Goal: Obtain resource: Obtain resource

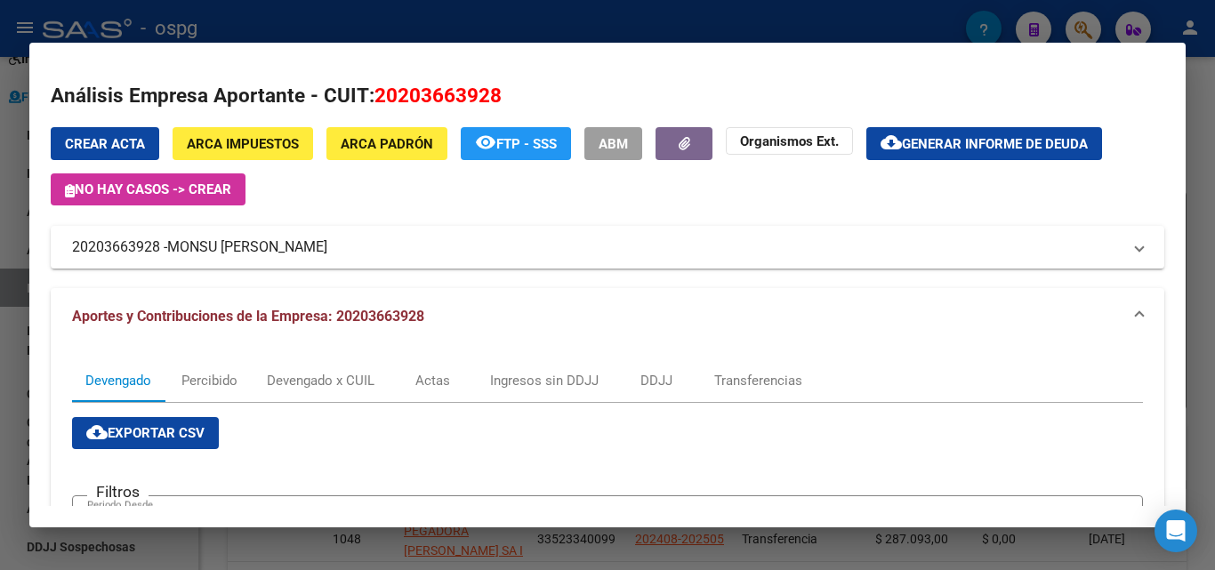
scroll to position [534, 0]
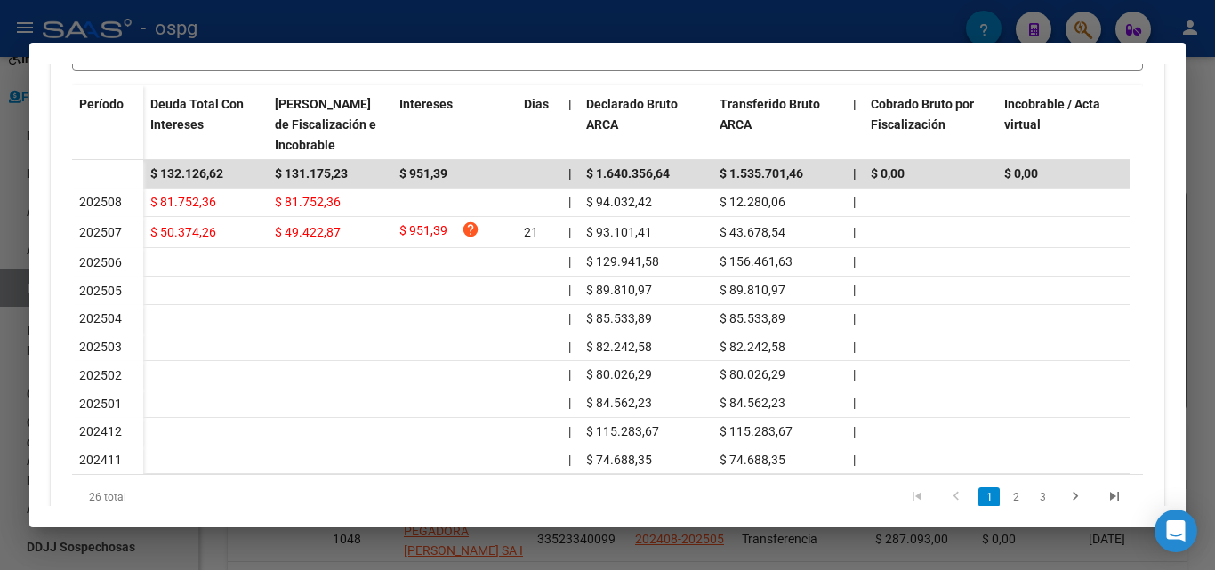
click at [1214, 199] on div at bounding box center [607, 285] width 1215 height 570
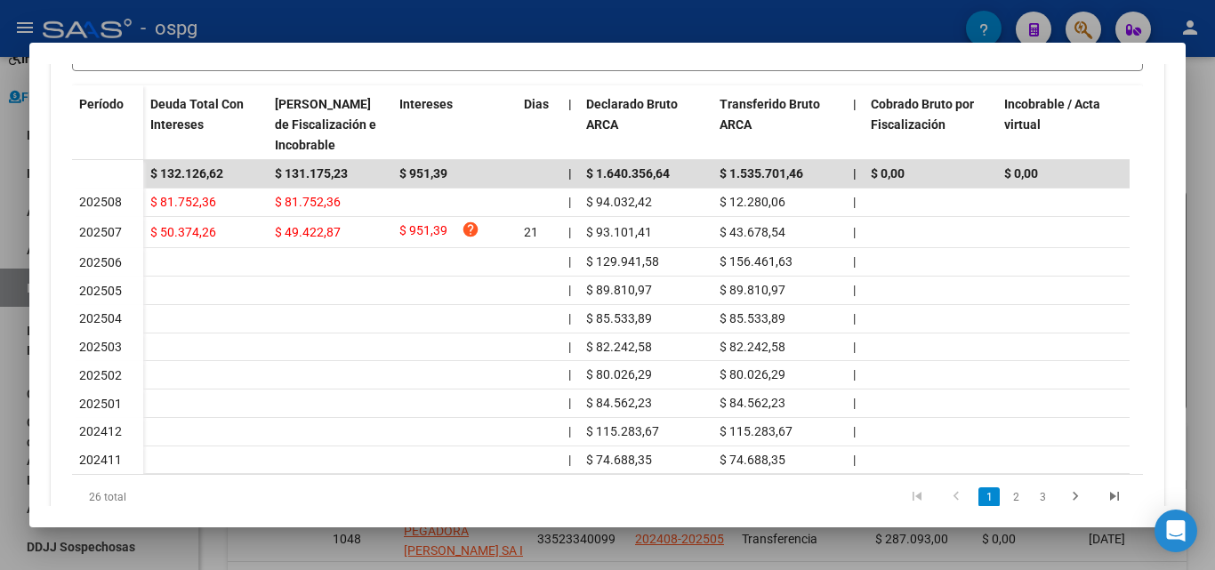
click at [1214, 199] on div at bounding box center [607, 285] width 1215 height 570
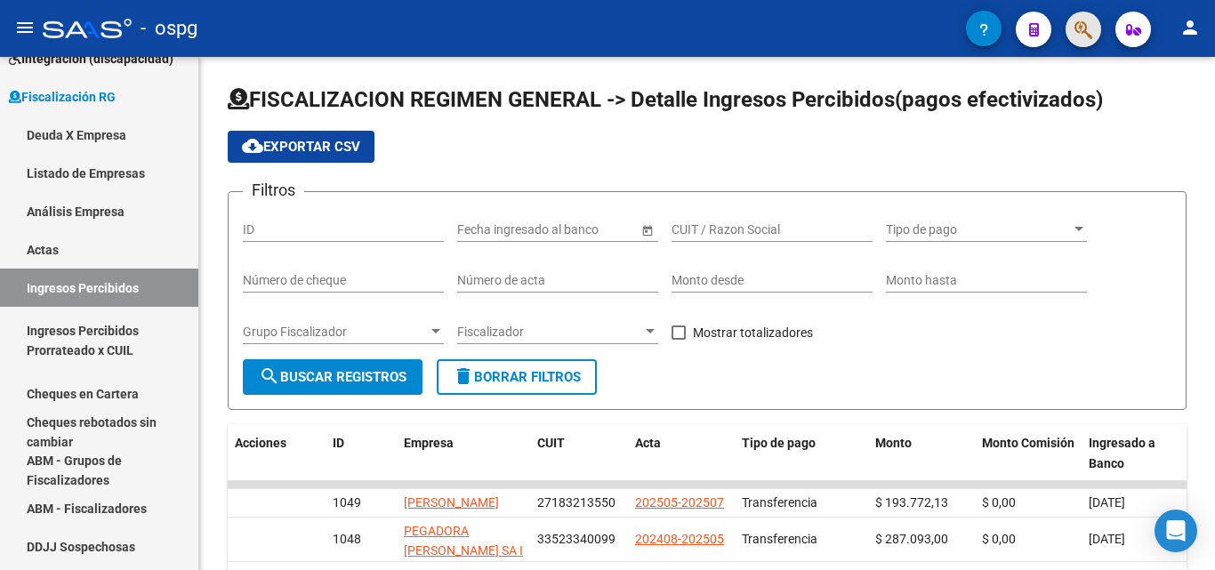
click at [1070, 41] on button "button" at bounding box center [1084, 30] width 36 height 36
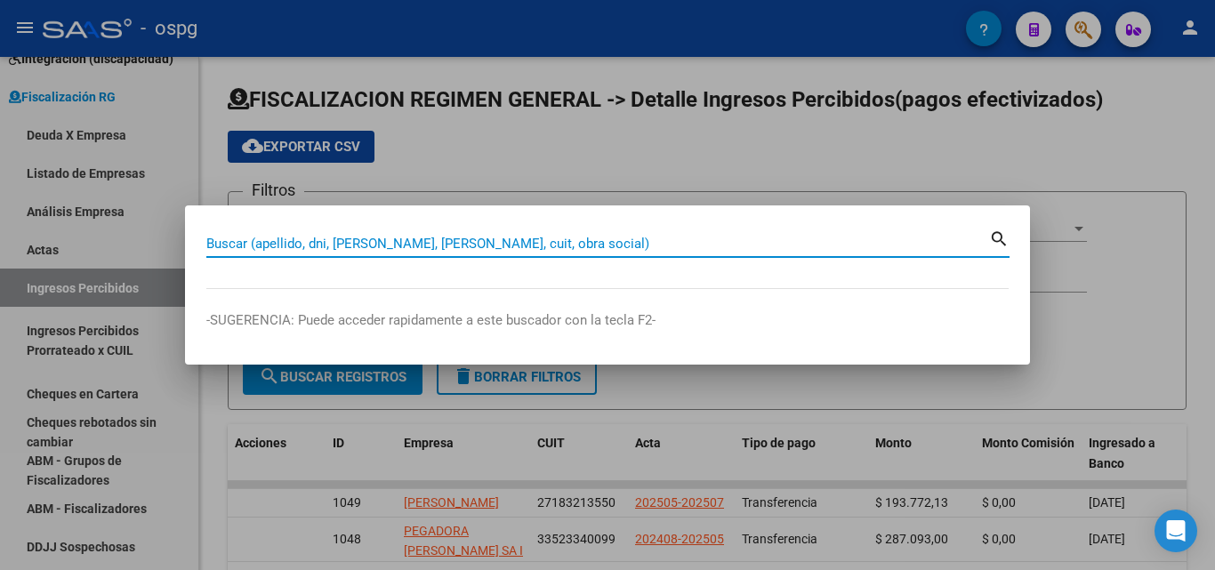
click at [571, 247] on input "Buscar (apellido, dni, [PERSON_NAME], [PERSON_NAME], cuit, obra social)" at bounding box center [597, 244] width 783 height 16
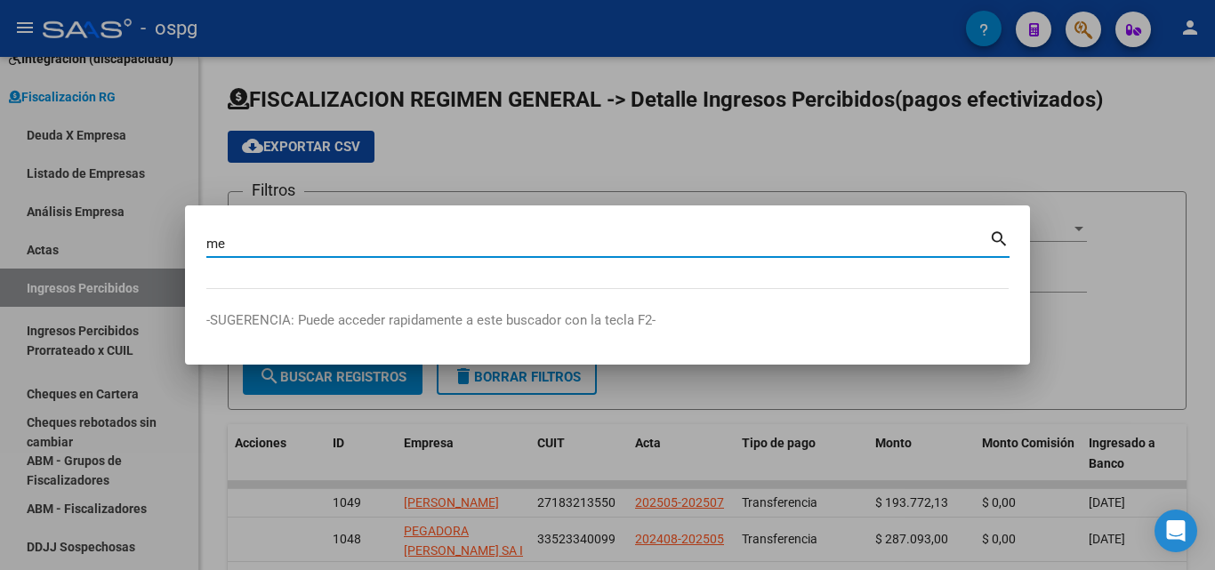
type input "m"
type input "[PERSON_NAME]"
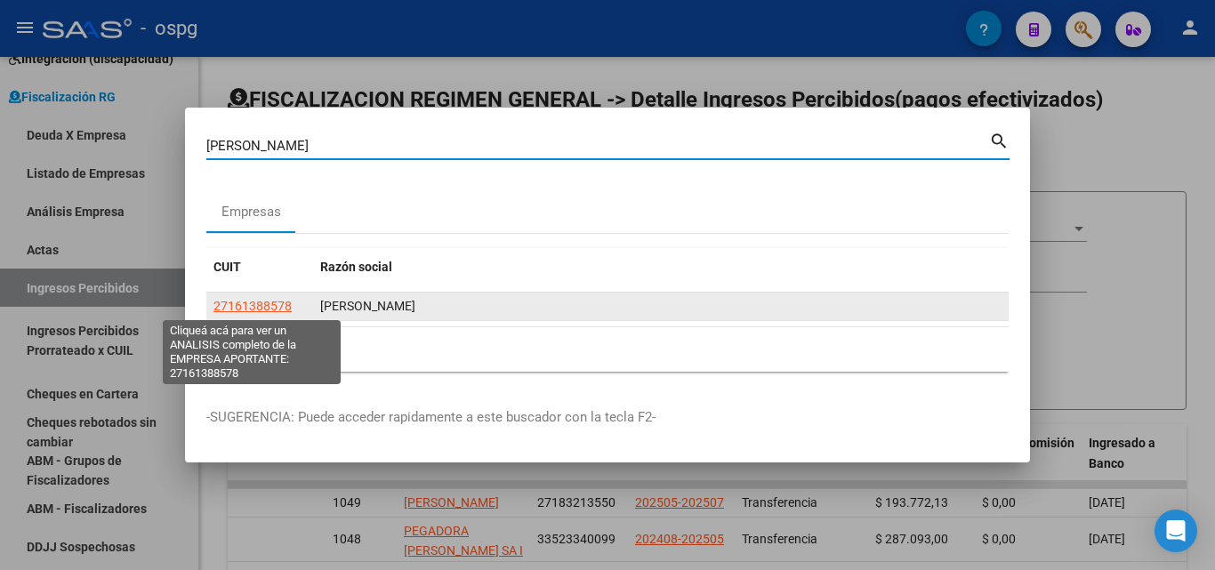
click at [242, 301] on span "27161388578" at bounding box center [253, 306] width 78 height 14
type textarea "27161388578"
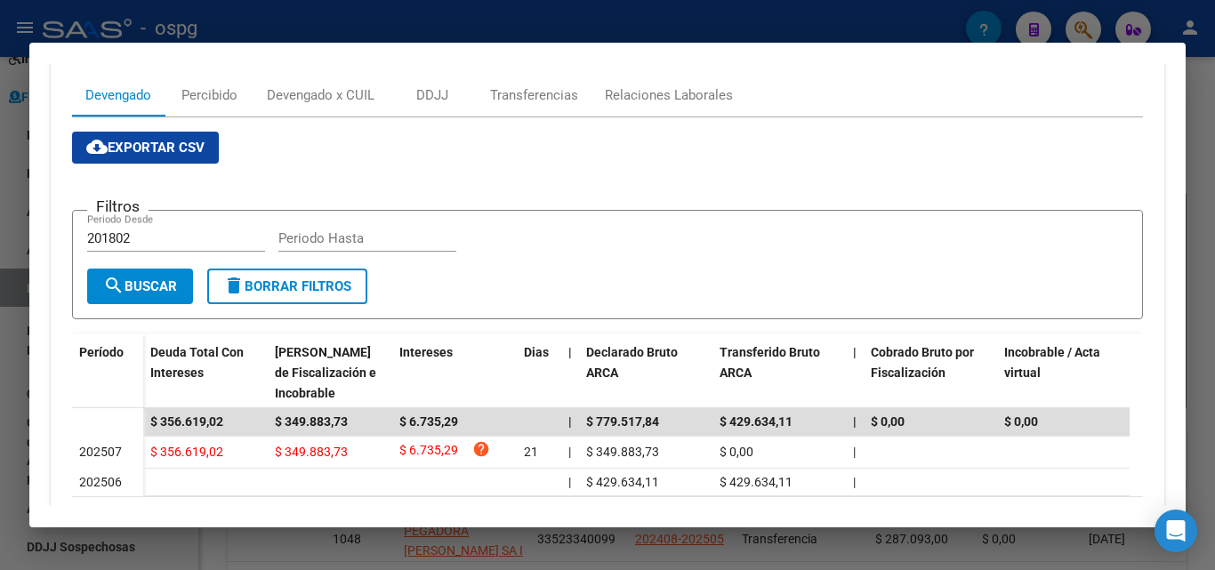
scroll to position [178, 0]
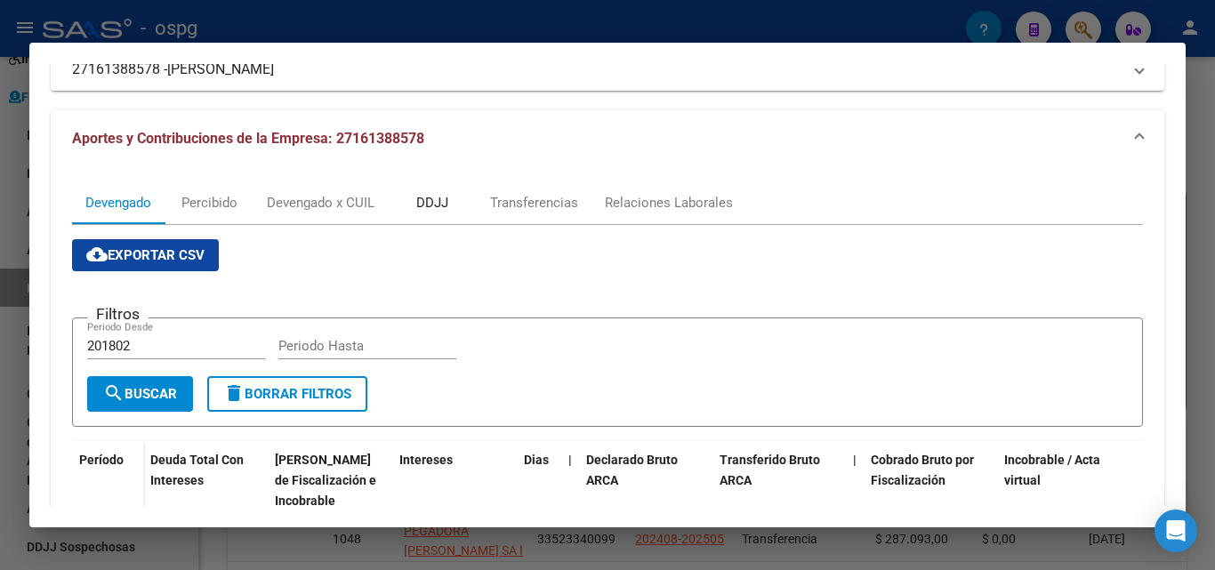
click at [426, 195] on div "DDJJ" at bounding box center [432, 203] width 32 height 20
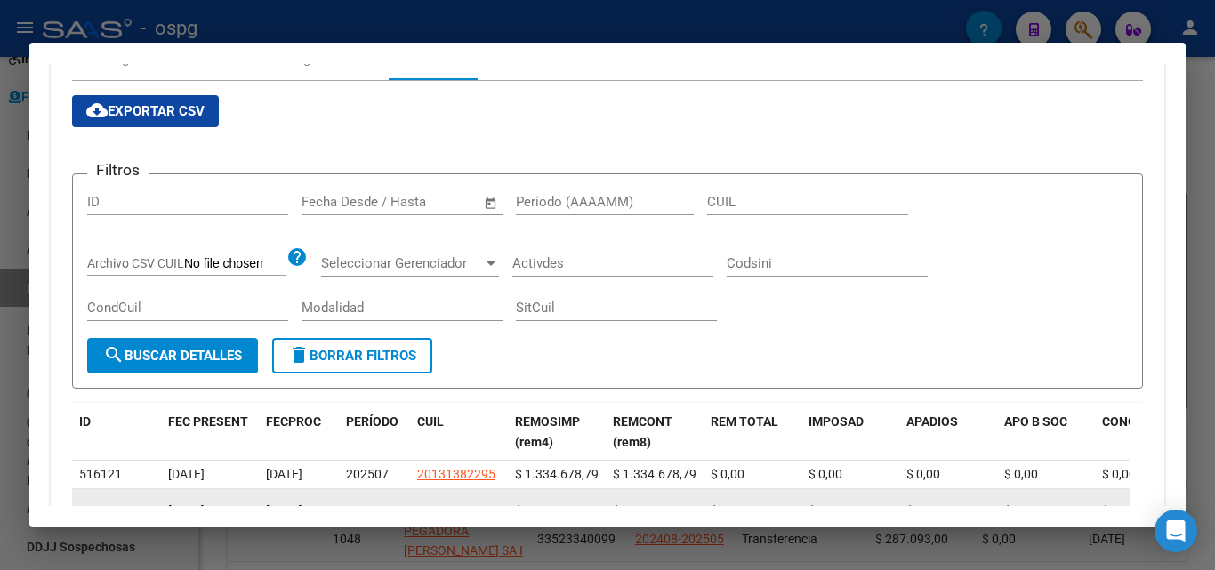
scroll to position [623, 0]
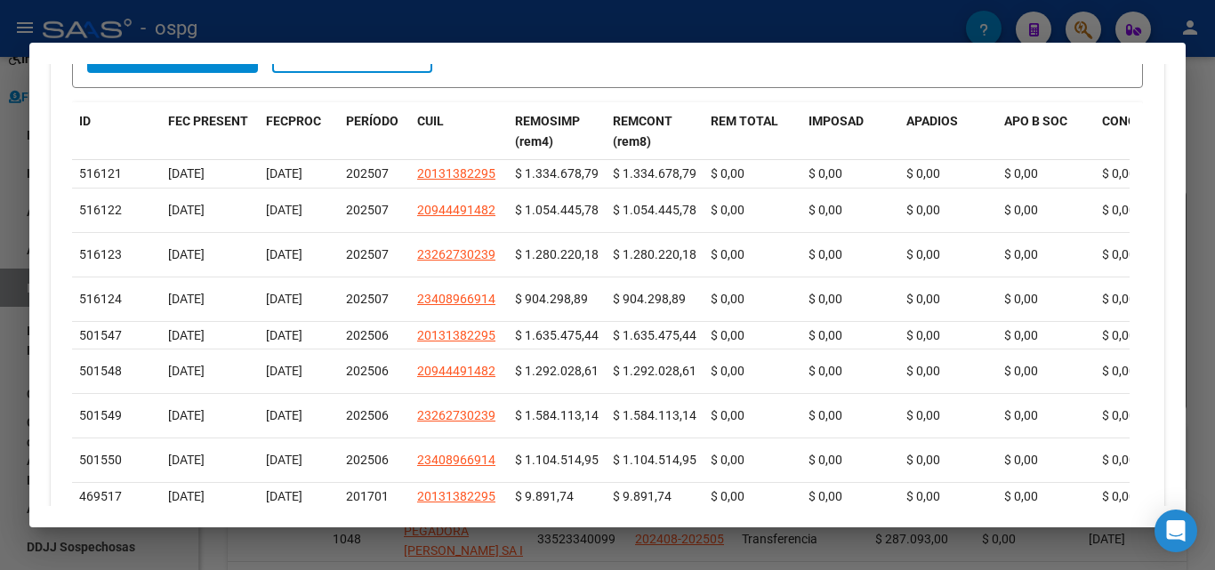
click at [0, 299] on div at bounding box center [607, 285] width 1215 height 570
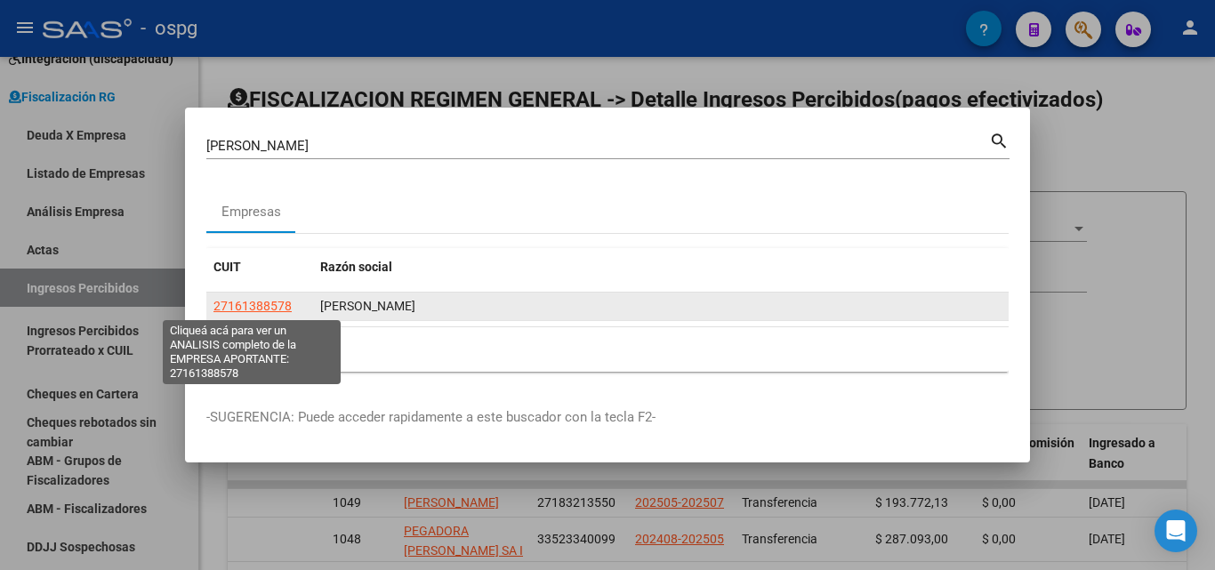
click at [244, 303] on span "27161388578" at bounding box center [253, 306] width 78 height 14
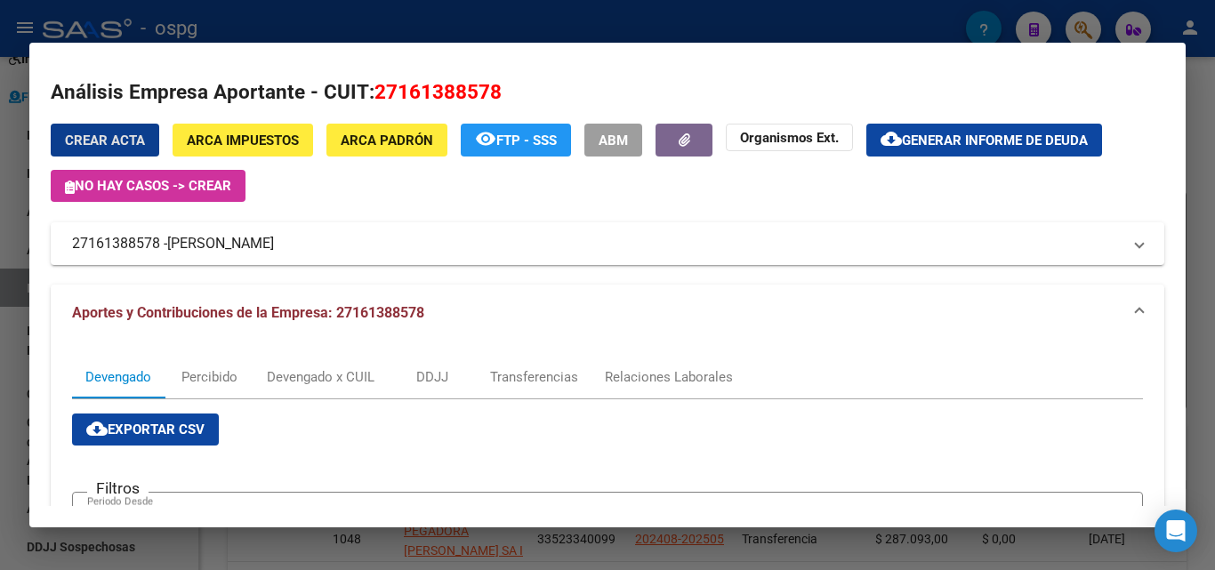
scroll to position [0, 0]
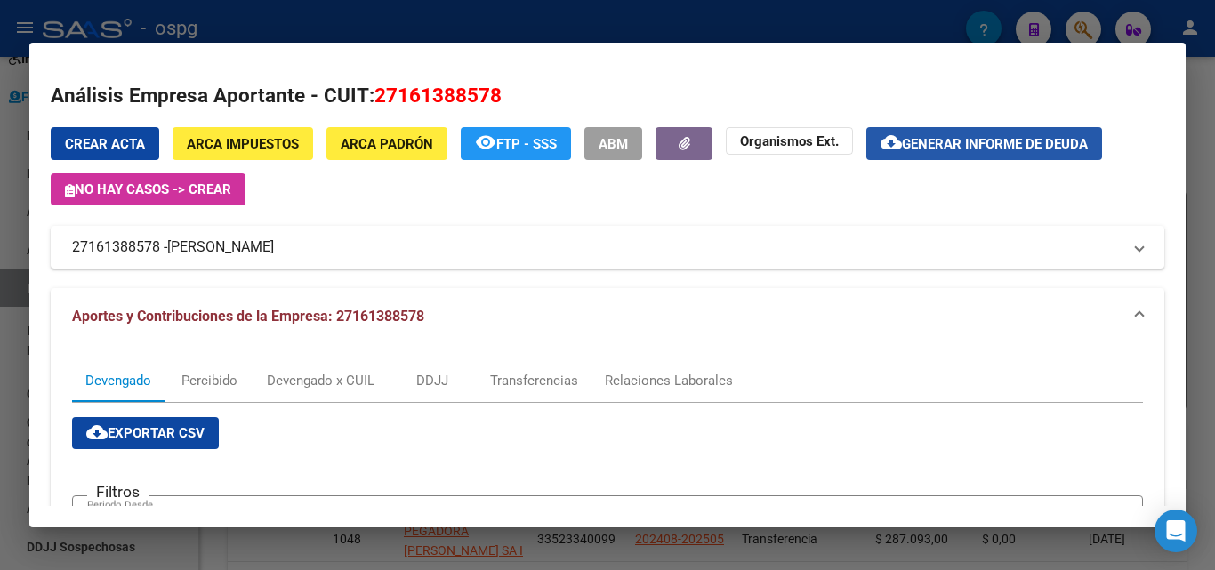
click at [899, 147] on mat-icon "cloud_download" at bounding box center [891, 142] width 21 height 21
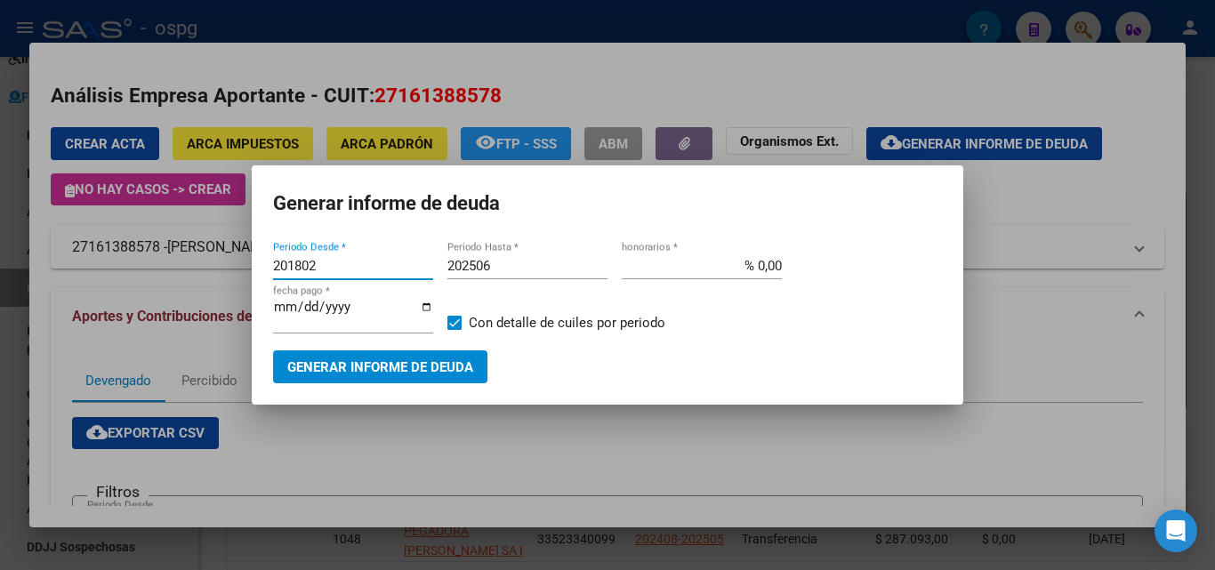
drag, startPoint x: 351, startPoint y: 267, endPoint x: 199, endPoint y: 261, distance: 151.4
click at [197, 260] on div "[PERSON_NAME] Buscar (apellido, dni, cuil, nro traspaso, cuit, obra social) sea…" at bounding box center [607, 285] width 1215 height 570
type input "202507"
click at [499, 269] on input "202506" at bounding box center [527, 266] width 160 height 16
type input "202507"
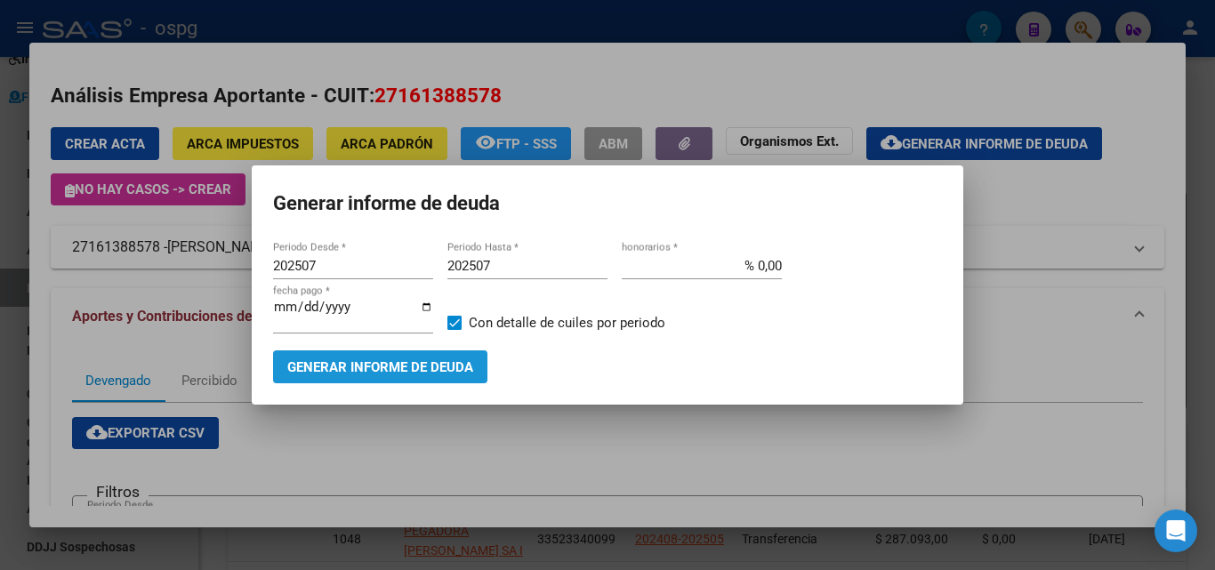
click at [350, 378] on button "Generar informe de deuda" at bounding box center [380, 367] width 214 height 33
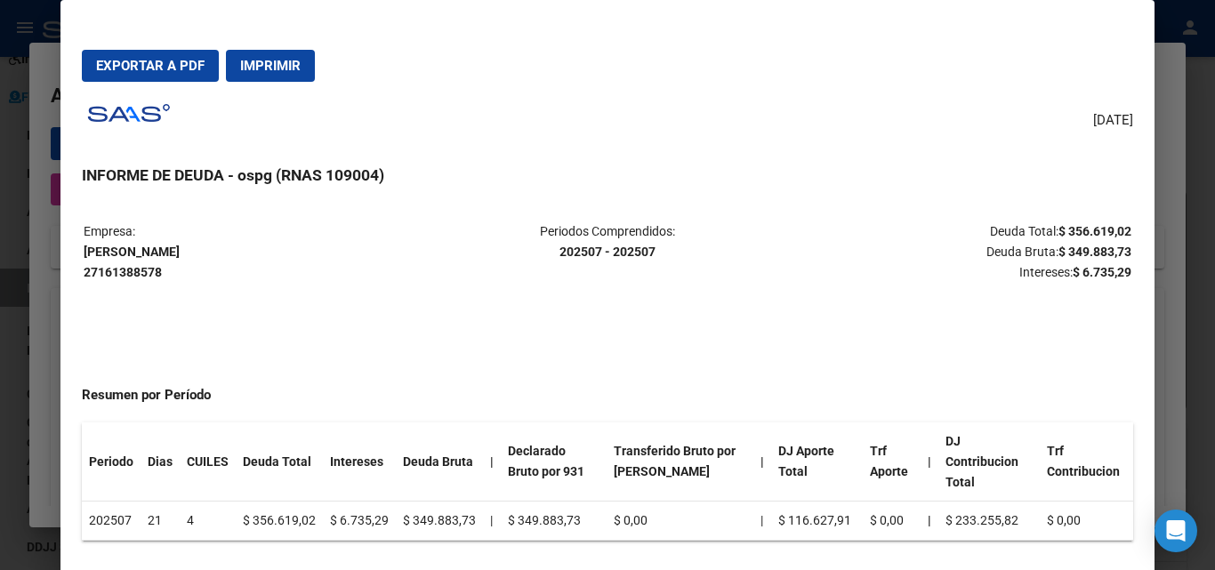
drag, startPoint x: 1057, startPoint y: 228, endPoint x: 1117, endPoint y: 221, distance: 60.9
click at [1117, 221] on table "Empresa: [PERSON_NAME] 27161388578 Periodos Comprendidos: 202507 - 202507 Deuda…" at bounding box center [607, 252] width 1051 height 64
copy strong "356.619,02"
click at [1214, 100] on div at bounding box center [607, 285] width 1215 height 570
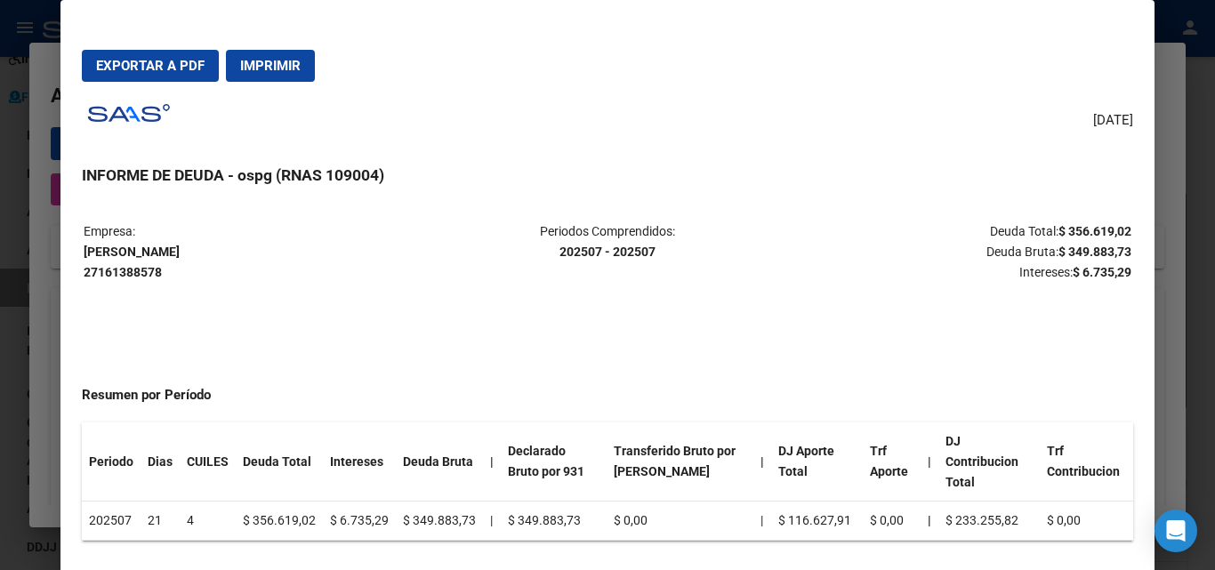
click at [1214, 100] on div at bounding box center [607, 285] width 1215 height 570
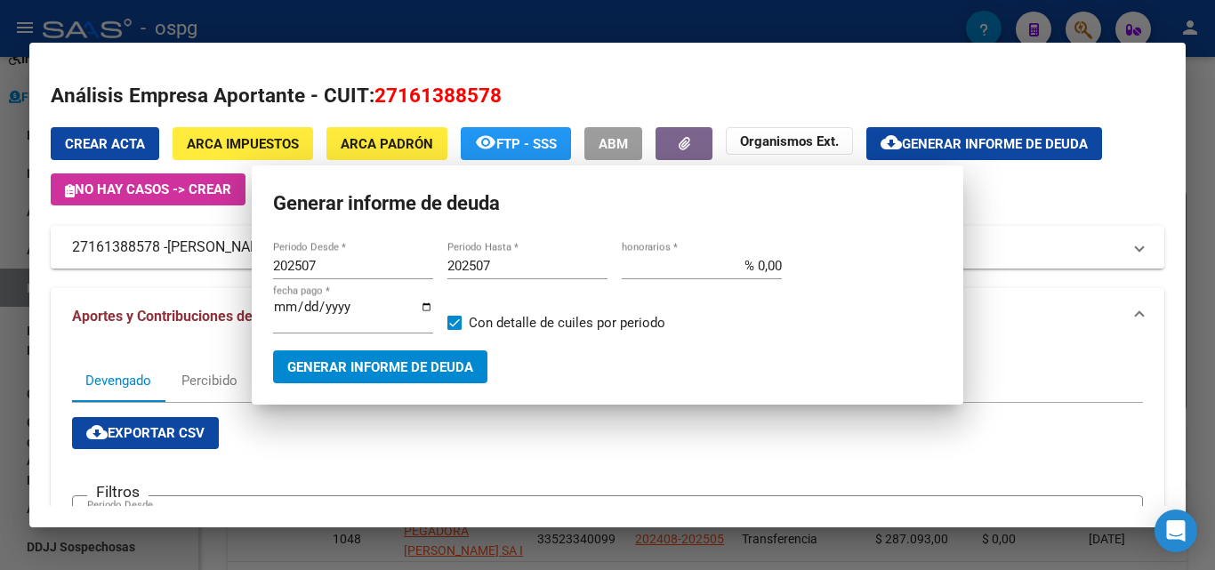
click at [1214, 100] on div at bounding box center [607, 285] width 1215 height 570
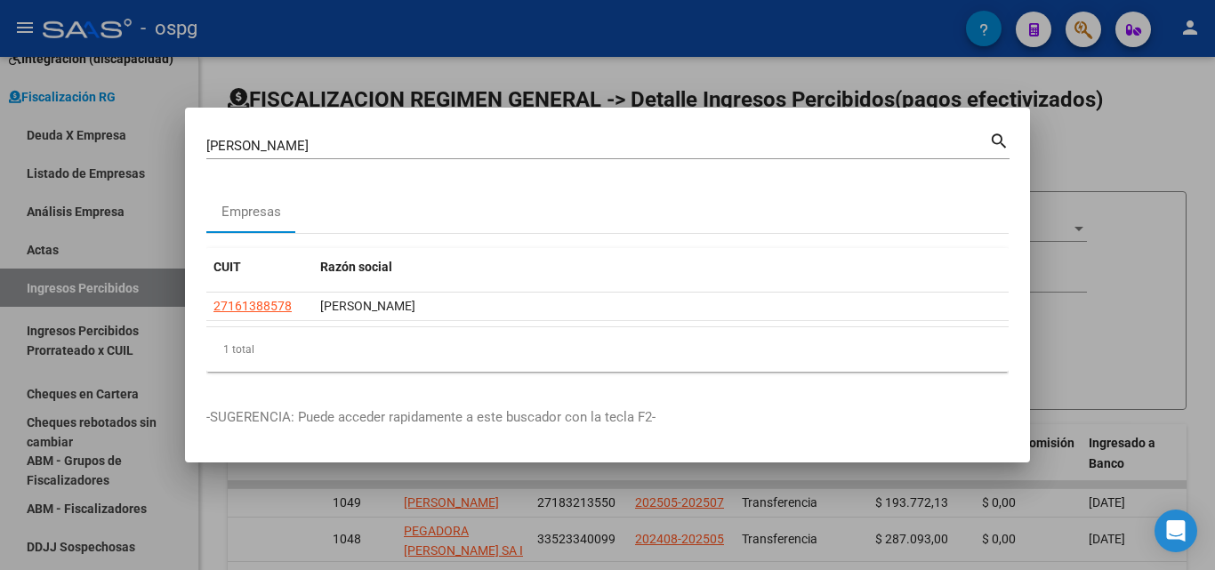
click at [1134, 131] on div at bounding box center [607, 285] width 1215 height 570
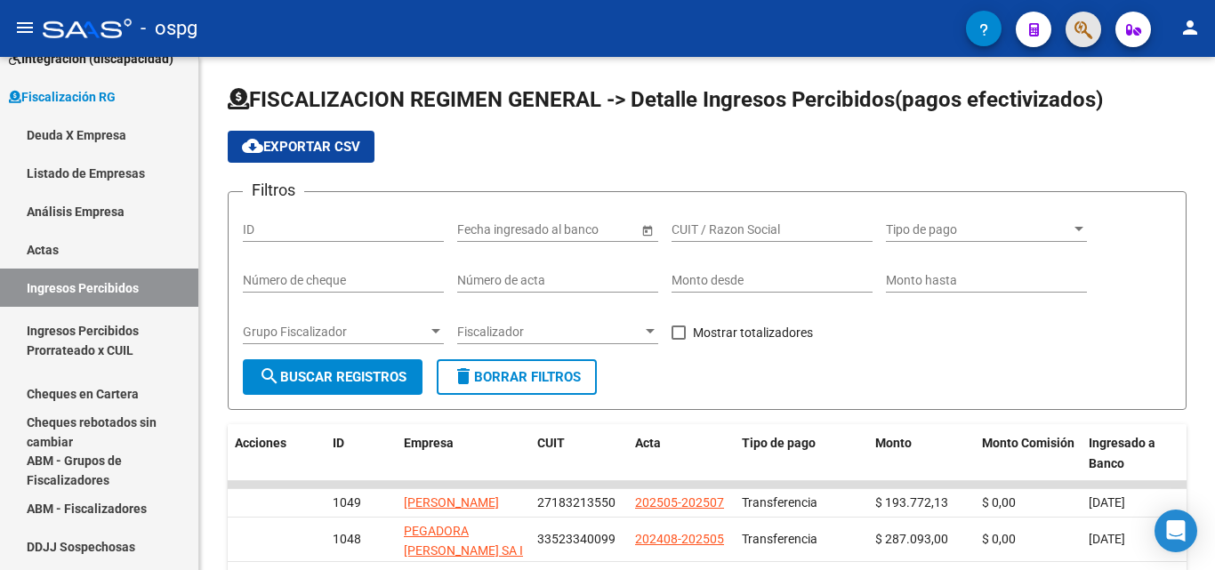
click at [1070, 30] on button "button" at bounding box center [1084, 30] width 36 height 36
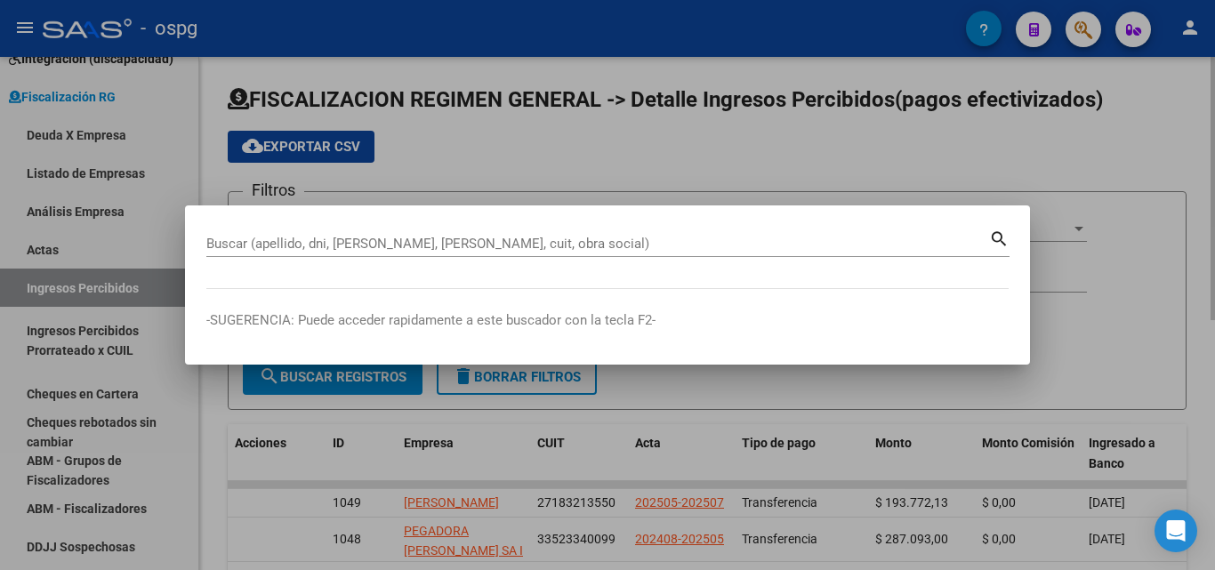
drag, startPoint x: 1166, startPoint y: 169, endPoint x: 1139, endPoint y: 126, distance: 50.8
click at [1166, 166] on div at bounding box center [607, 285] width 1215 height 570
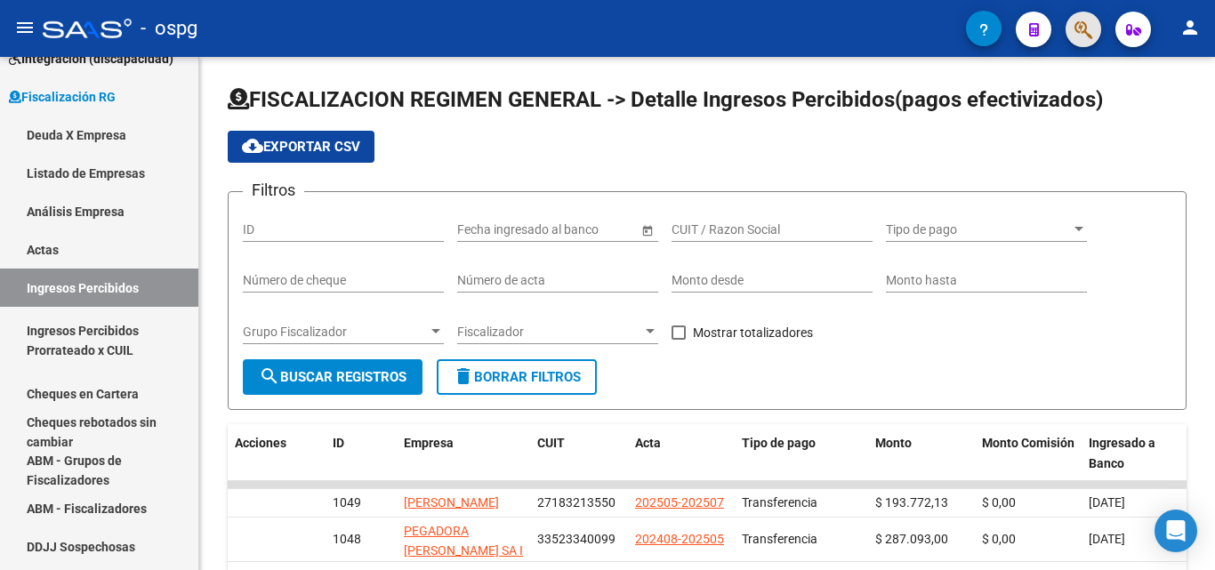
click at [1088, 43] on span "button" at bounding box center [1084, 30] width 18 height 36
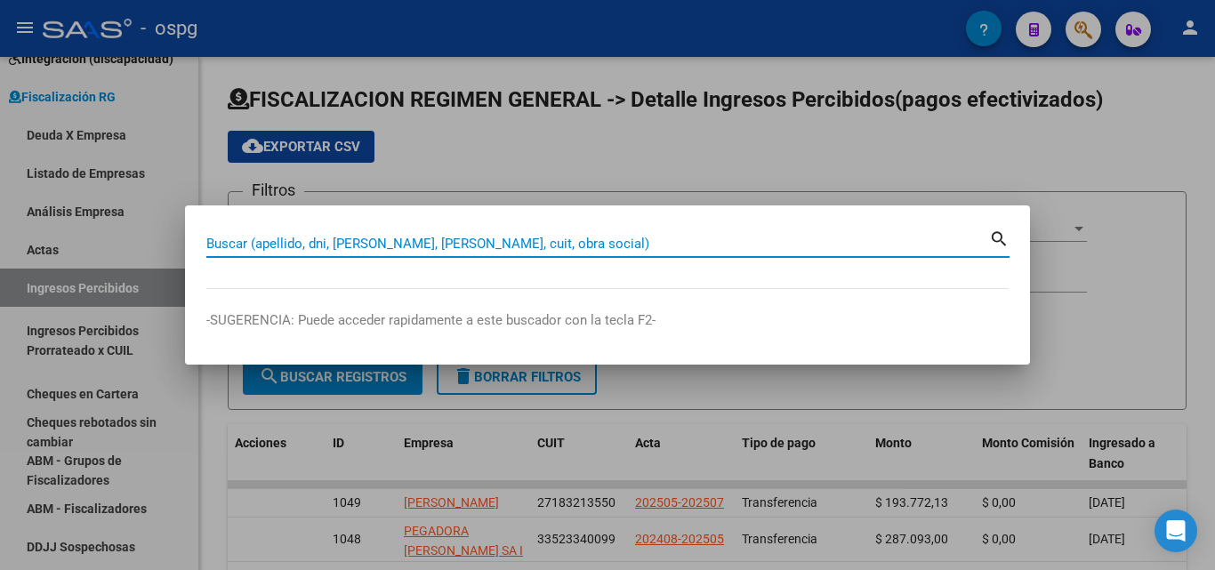
click at [550, 243] on input "Buscar (apellido, dni, [PERSON_NAME], [PERSON_NAME], cuit, obra social)" at bounding box center [597, 244] width 783 height 16
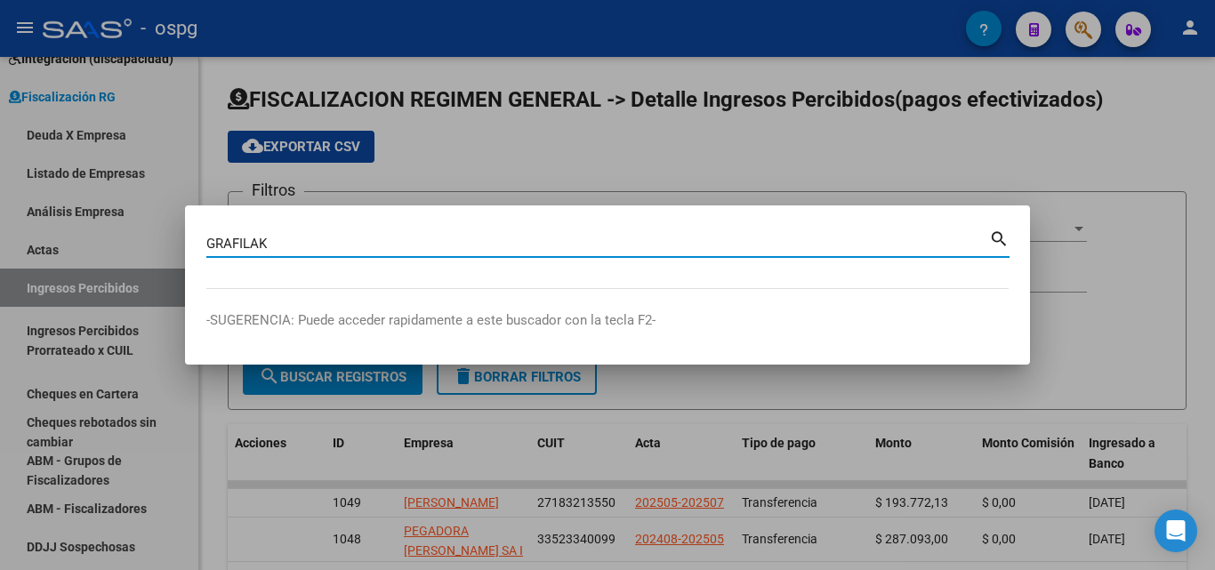
type input "GRAFILAK"
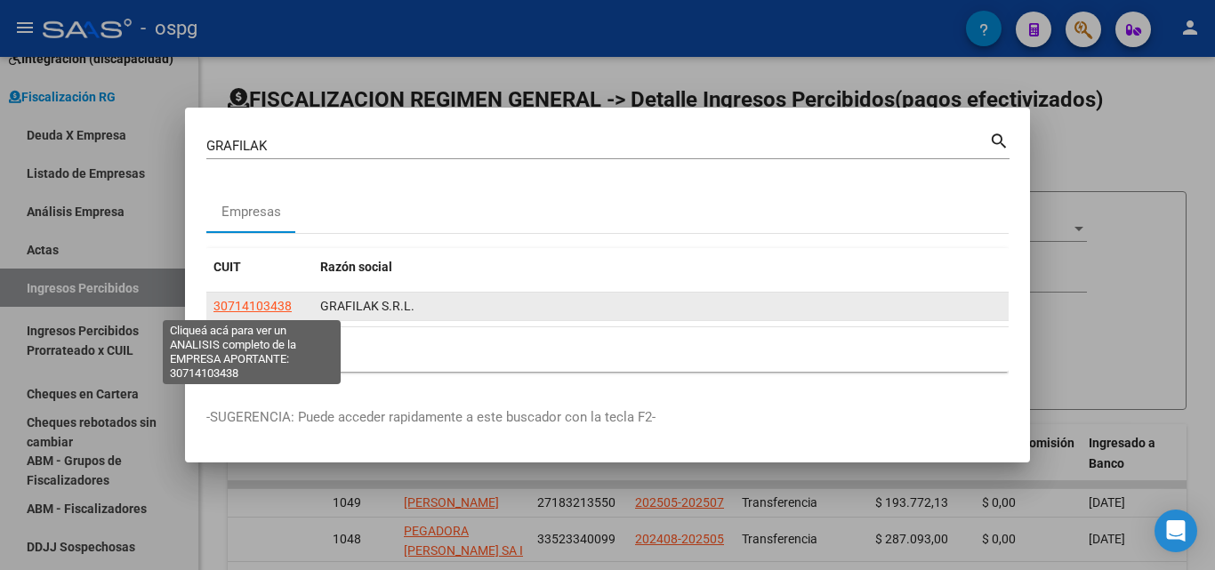
click at [243, 303] on span "30714103438" at bounding box center [253, 306] width 78 height 14
type textarea "30714103438"
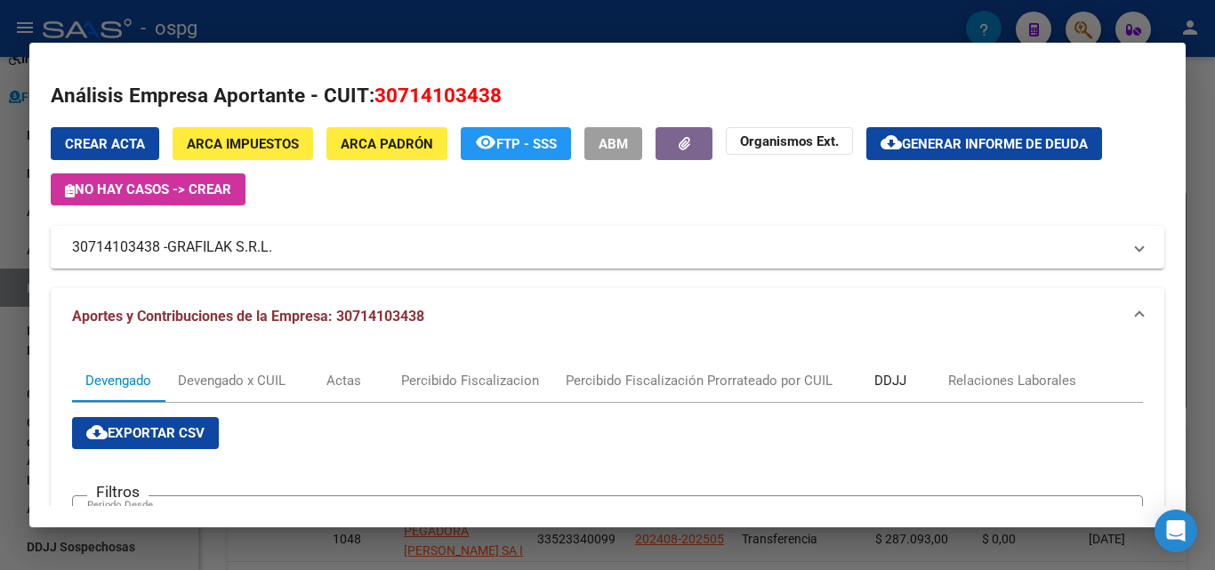
click at [889, 378] on div "DDJJ" at bounding box center [890, 381] width 32 height 20
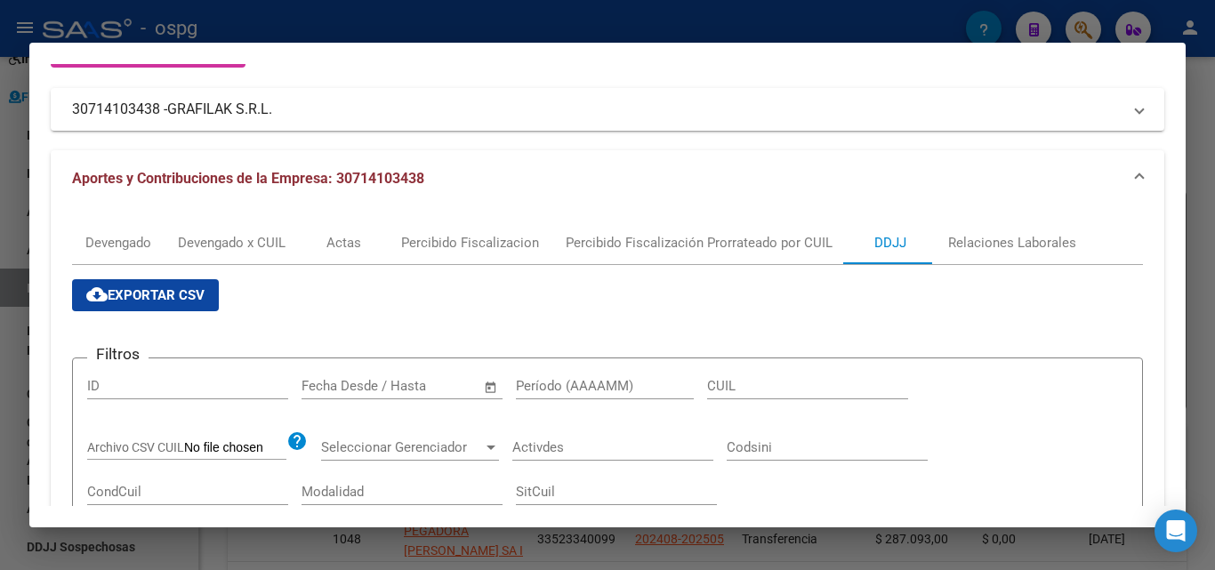
scroll to position [356, 0]
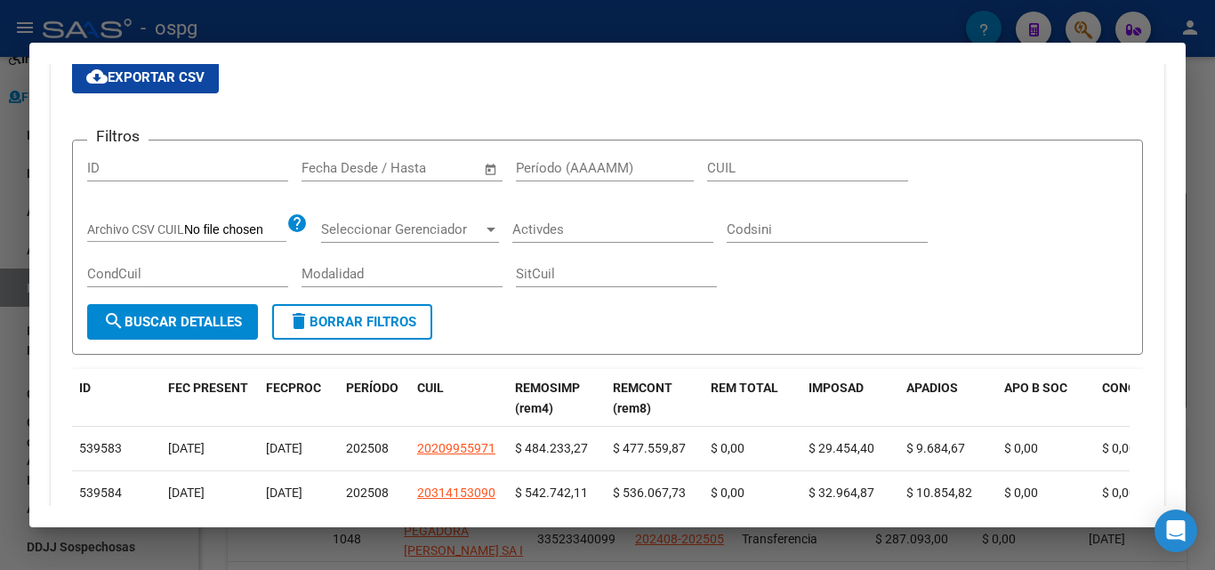
click at [339, 170] on input "text" at bounding box center [338, 168] width 72 height 16
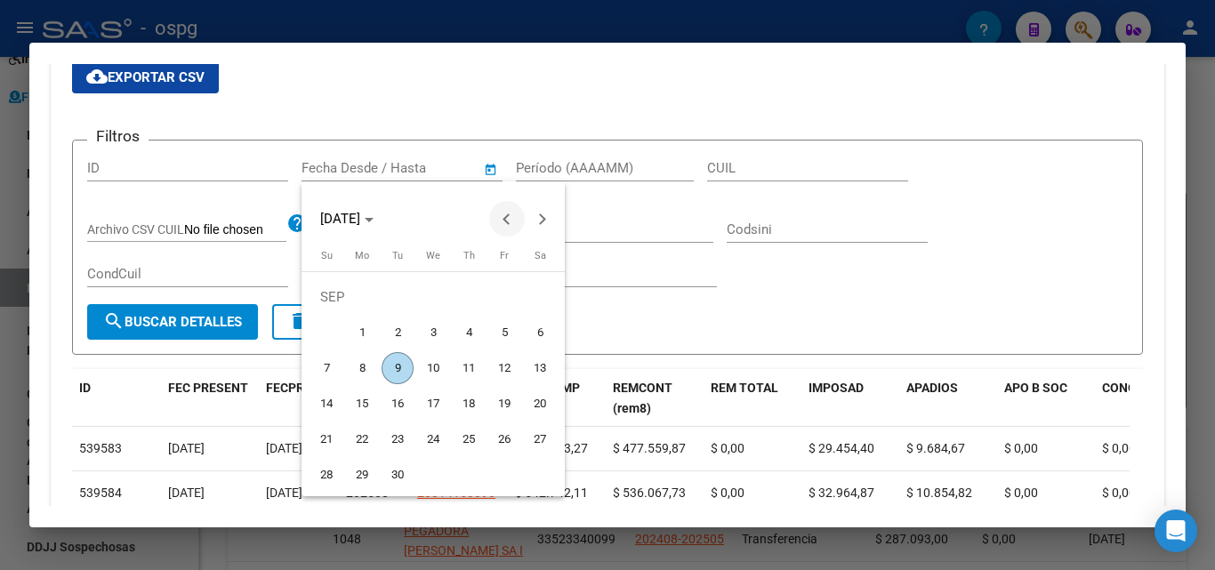
click at [508, 225] on button "Previous month" at bounding box center [507, 219] width 36 height 36
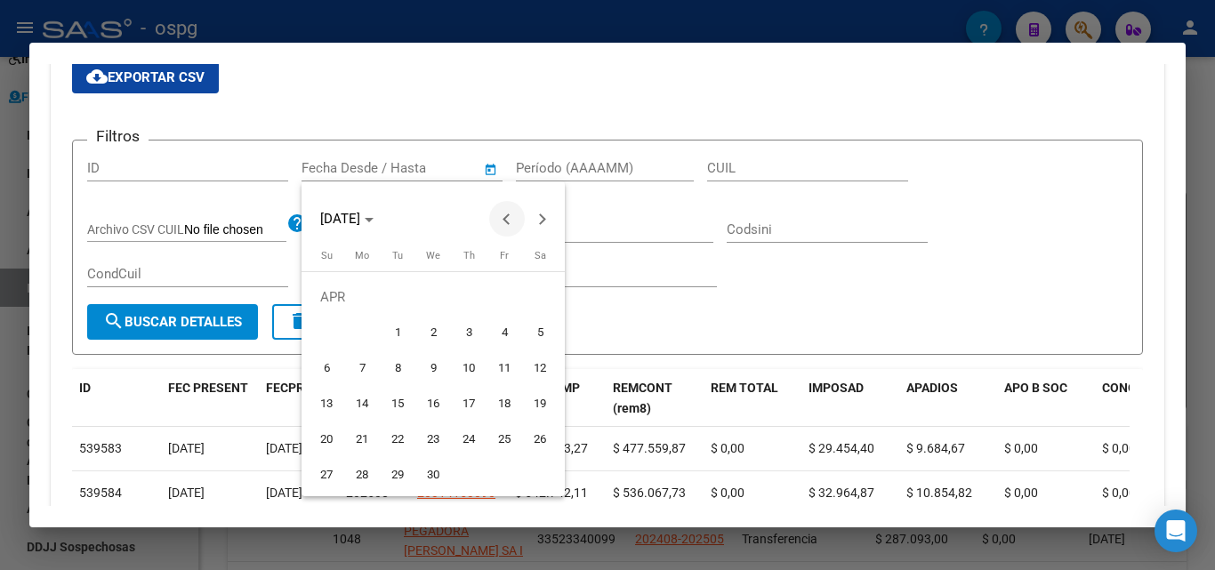
click at [508, 225] on button "Previous month" at bounding box center [507, 219] width 36 height 36
click at [357, 479] on span "31" at bounding box center [362, 475] width 32 height 32
type input "[DATE]"
click at [431, 153] on div at bounding box center [607, 285] width 1215 height 570
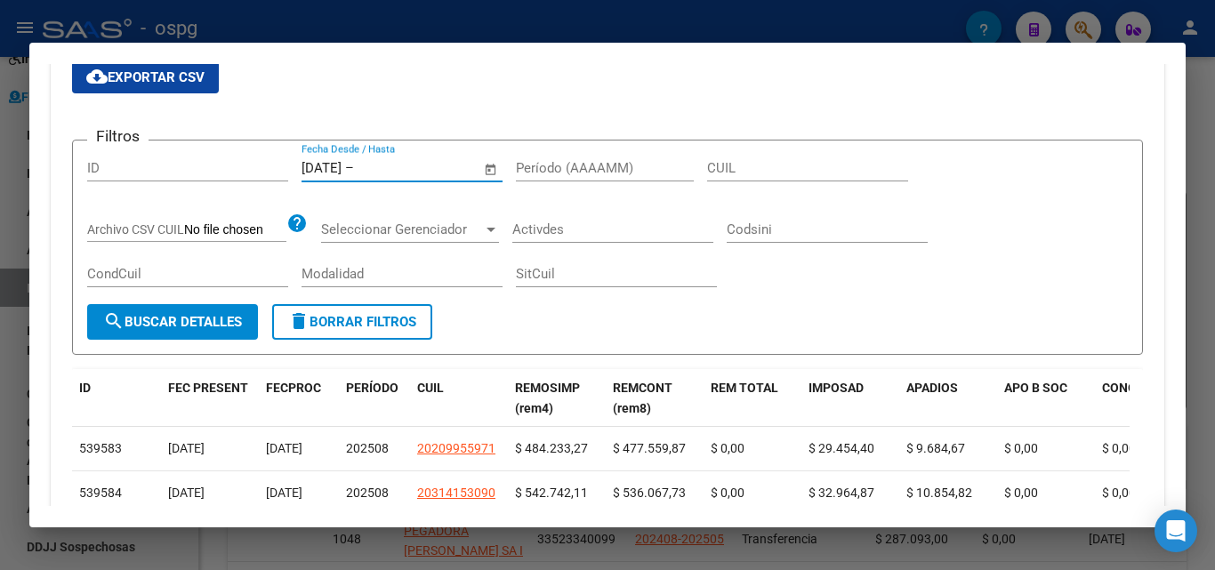
click at [412, 166] on input "text" at bounding box center [401, 168] width 86 height 16
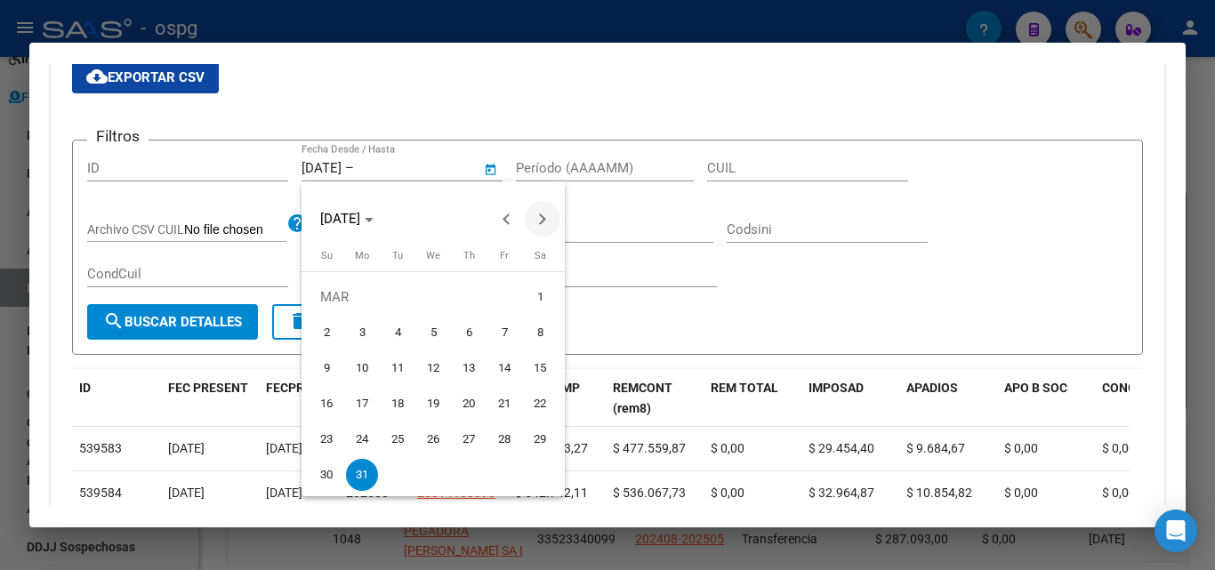
click at [530, 219] on span "Next month" at bounding box center [543, 219] width 36 height 36
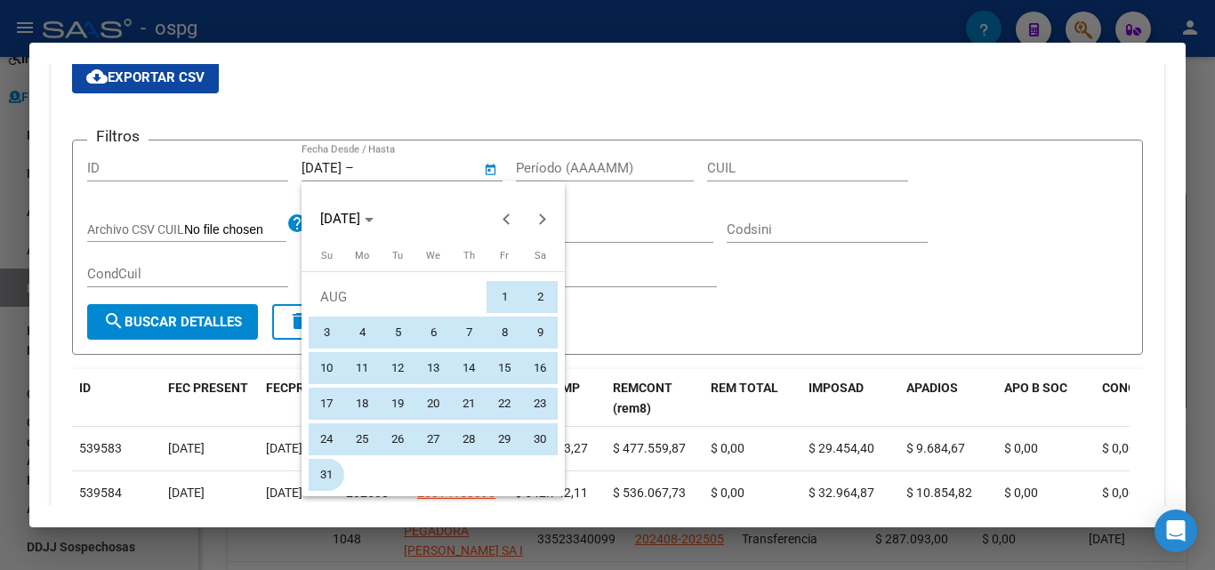
click at [329, 482] on span "31" at bounding box center [326, 475] width 32 height 32
type input "[DATE]"
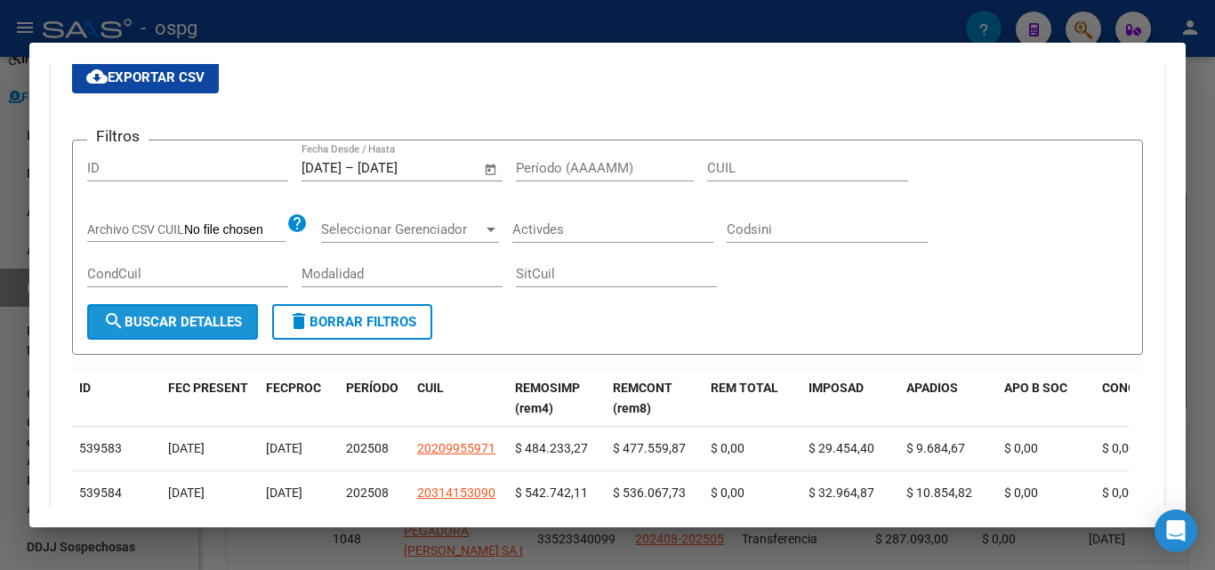
click at [231, 325] on span "search Buscar Detalles" at bounding box center [172, 322] width 139 height 16
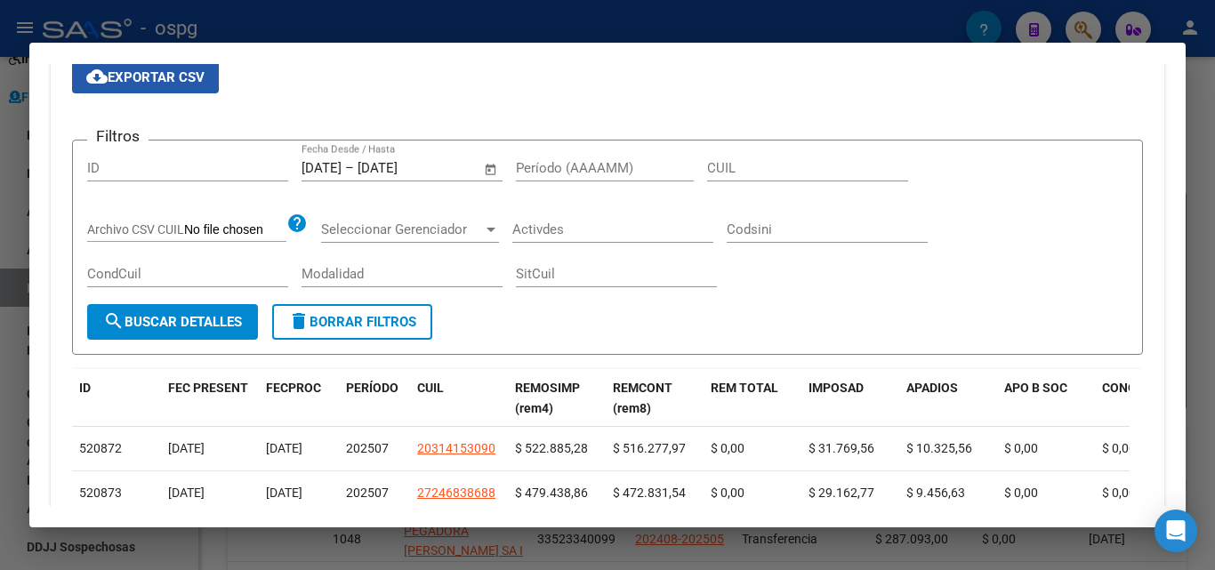
click at [181, 80] on span "cloud_download Exportar CSV" at bounding box center [145, 77] width 118 height 16
